Goal: Information Seeking & Learning: Learn about a topic

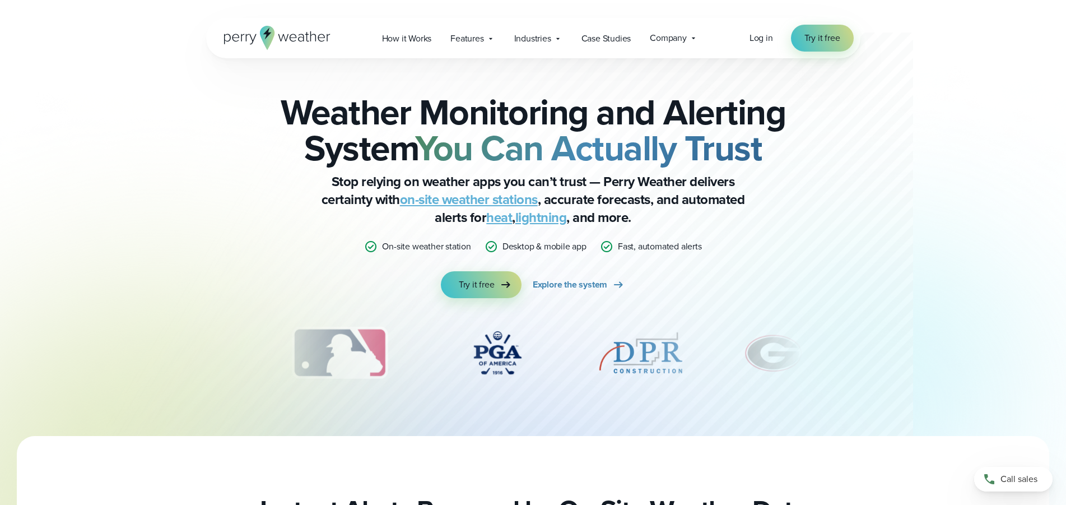
click at [458, 203] on link "on-site weather stations" at bounding box center [469, 199] width 138 height 20
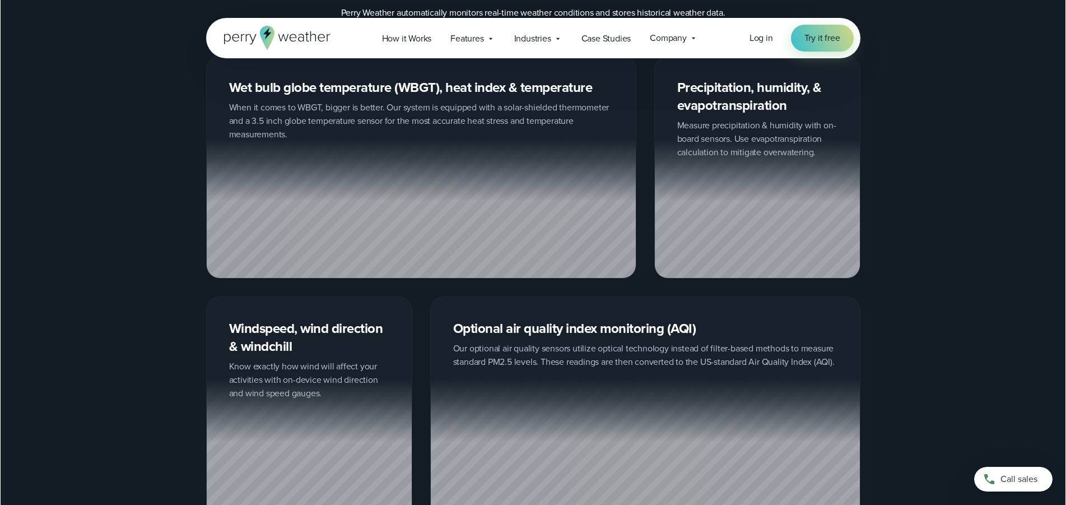
scroll to position [1486, 0]
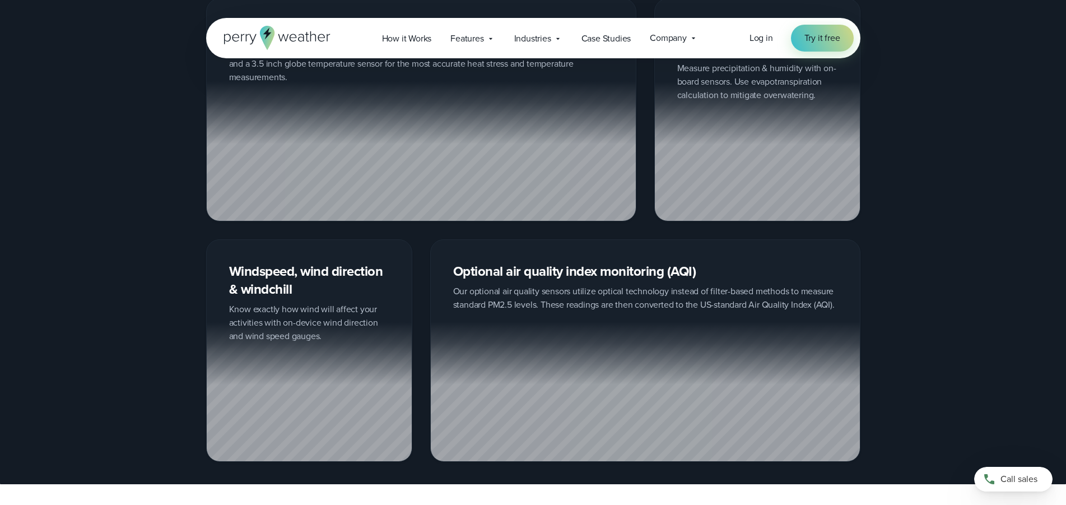
click at [676, 269] on div "Optional air quality index monitoring (AQI) Our optional air quality sensors ut…" at bounding box center [645, 350] width 430 height 222
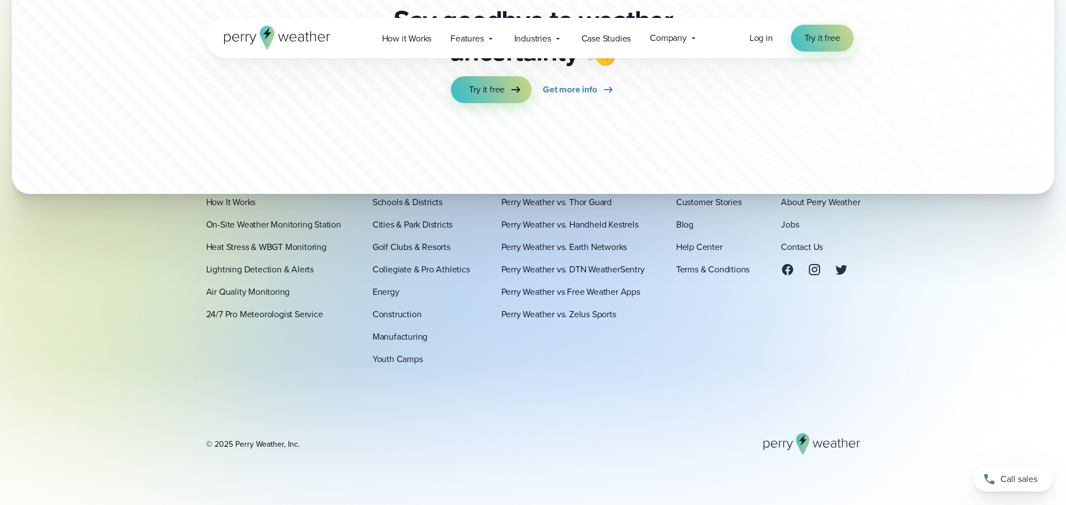
scroll to position [3486, 0]
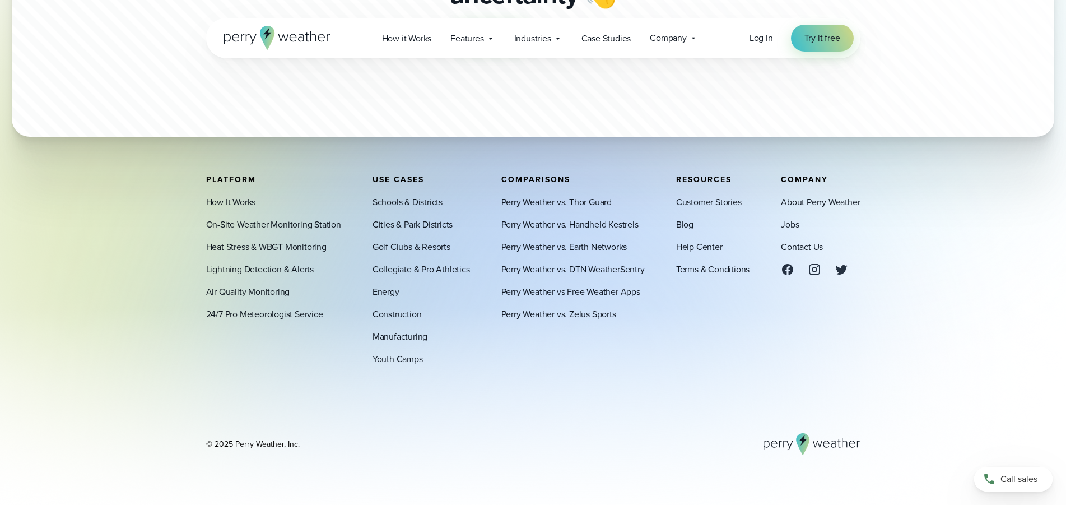
click at [240, 202] on link "How It Works" at bounding box center [231, 202] width 50 height 13
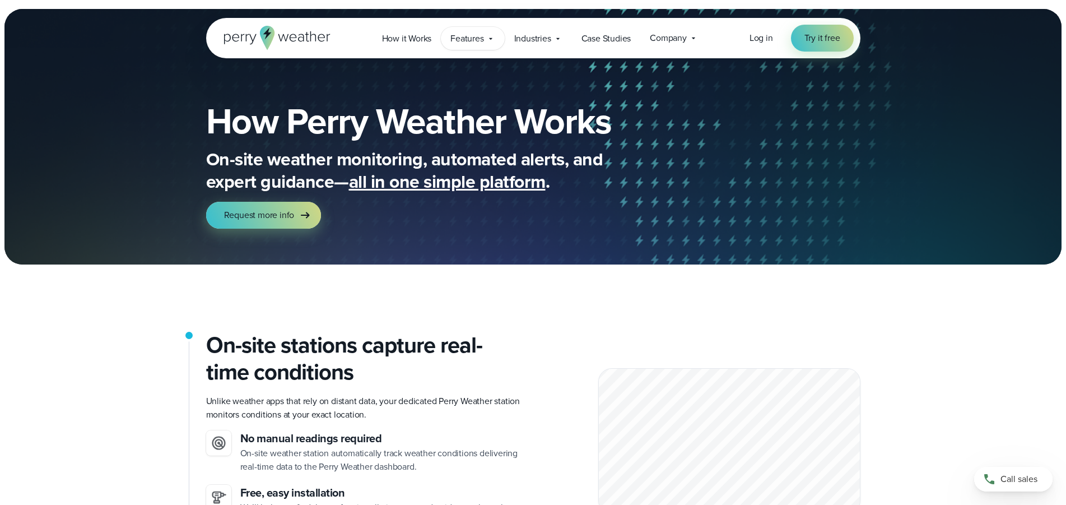
click at [452, 43] on span "Features" at bounding box center [466, 38] width 33 height 13
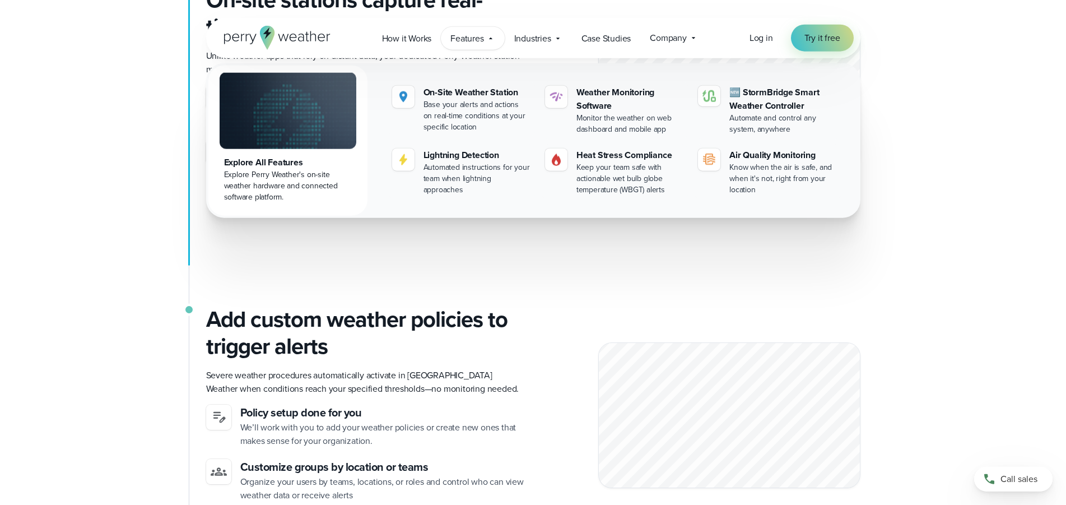
scroll to position [286, 0]
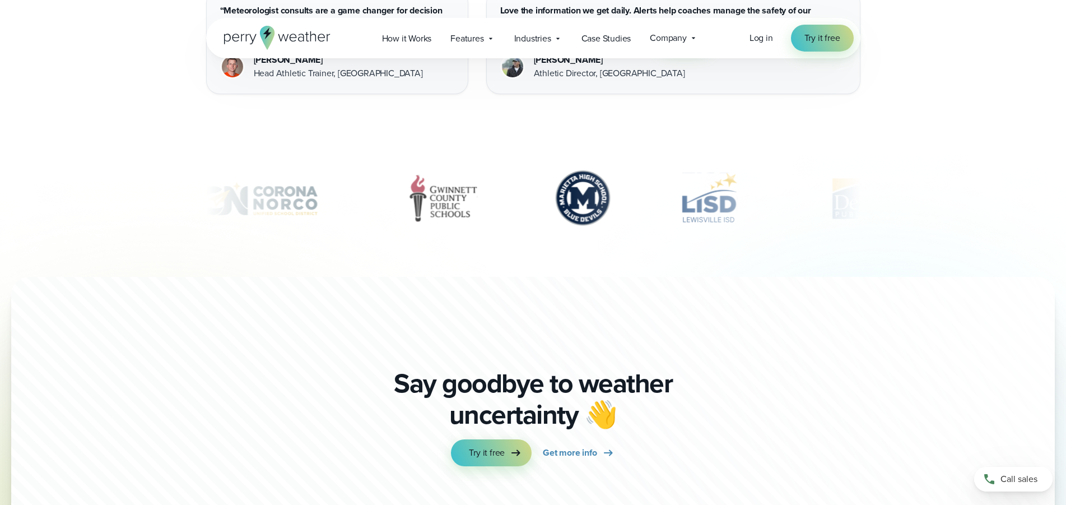
scroll to position [3973, 0]
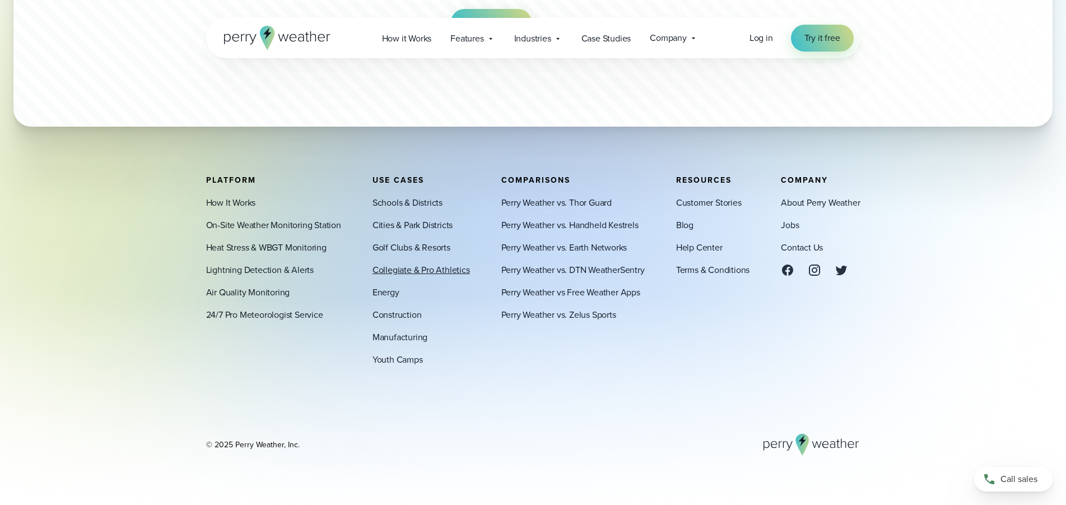
click at [436, 269] on link "Collegiate & Pro Athletics" at bounding box center [421, 269] width 97 height 13
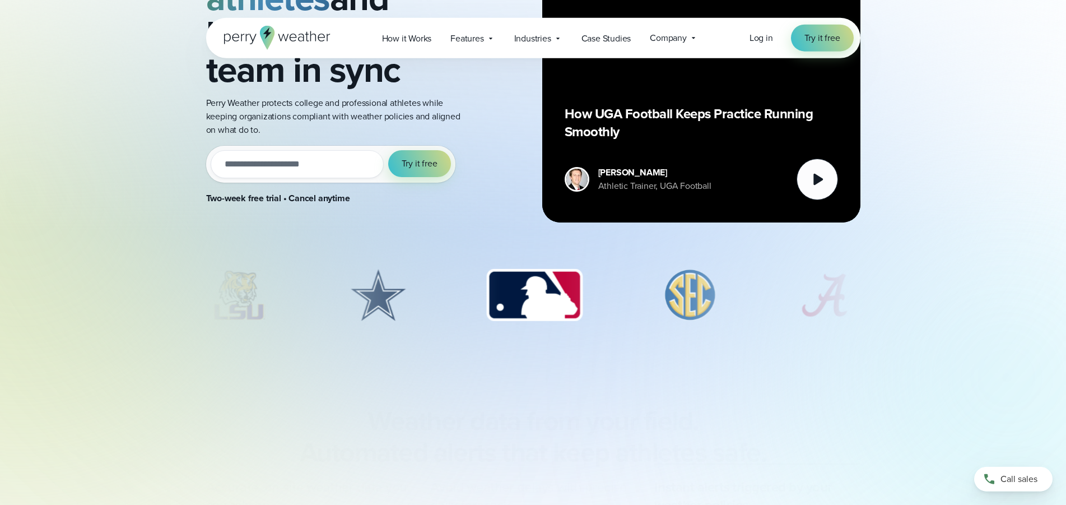
scroll to position [229, 0]
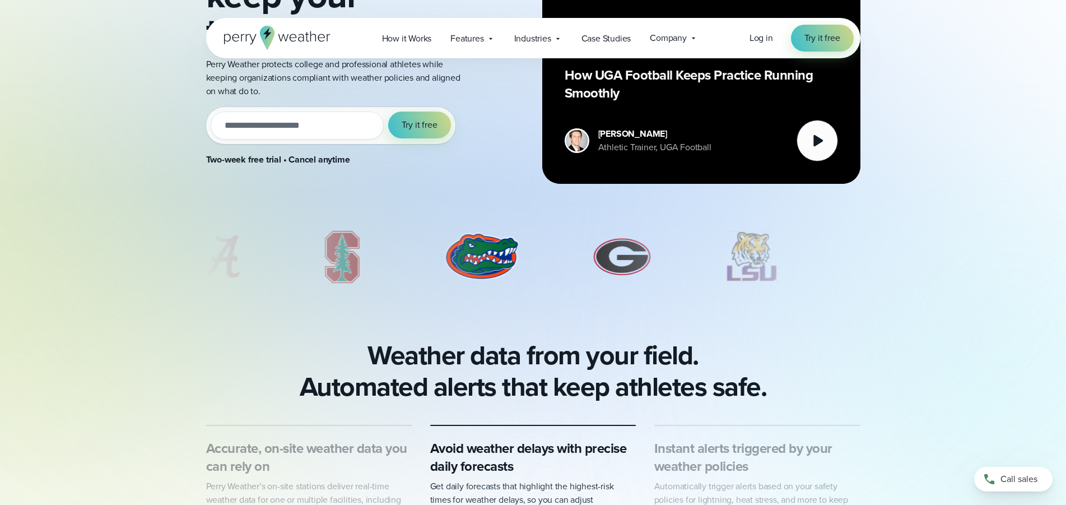
drag, startPoint x: 364, startPoint y: 351, endPoint x: 796, endPoint y: 373, distance: 431.9
click at [796, 373] on div "Weather data from your field. Automated alerts that keep athletes safe." at bounding box center [533, 371] width 654 height 63
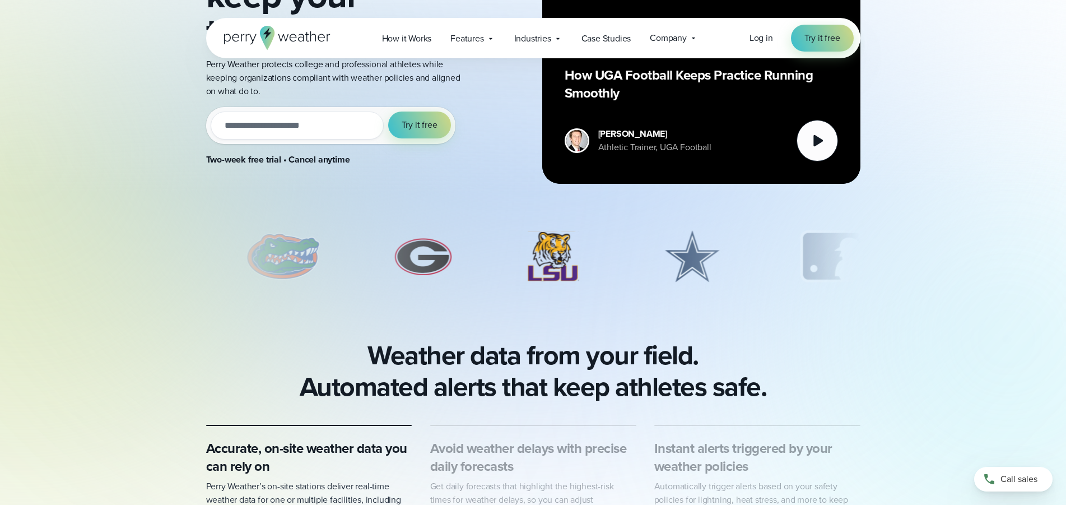
click at [964, 364] on section "Weather data from your field. Automated alerts that keep athletes safe." at bounding box center [533, 371] width 1066 height 63
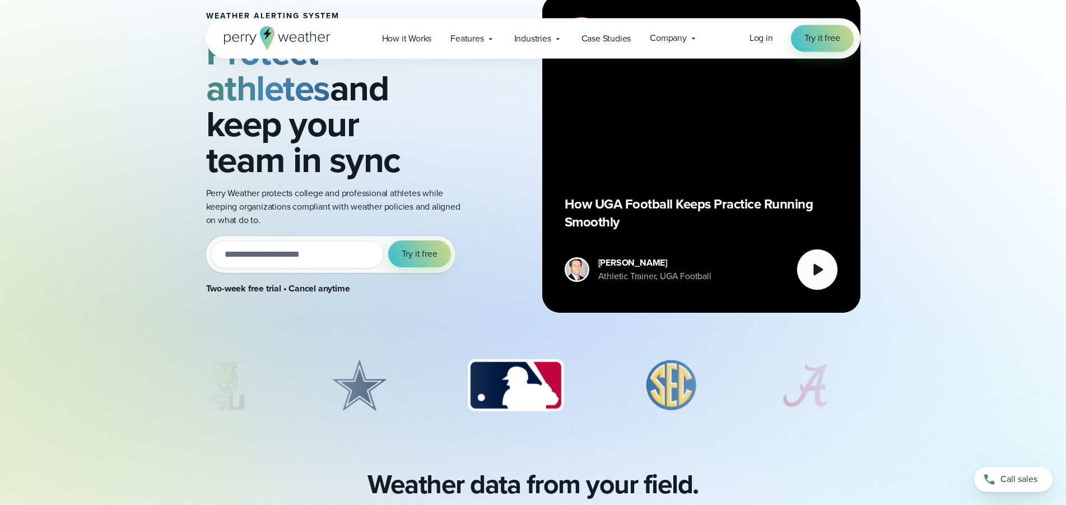
scroll to position [0, 0]
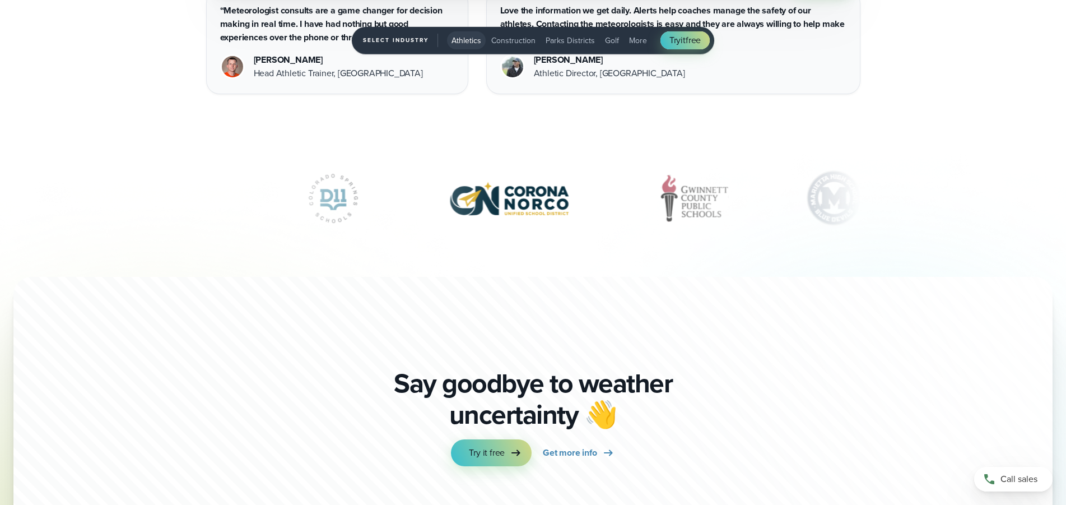
scroll to position [3973, 0]
